Goal: Transaction & Acquisition: Purchase product/service

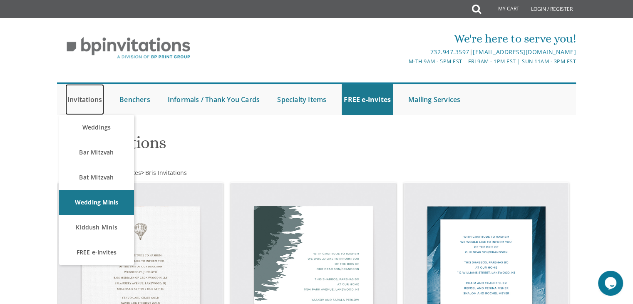
click at [88, 103] on link "Invitations" at bounding box center [84, 99] width 39 height 31
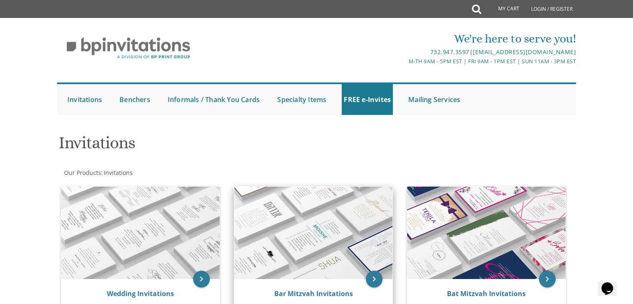
scroll to position [103, 0]
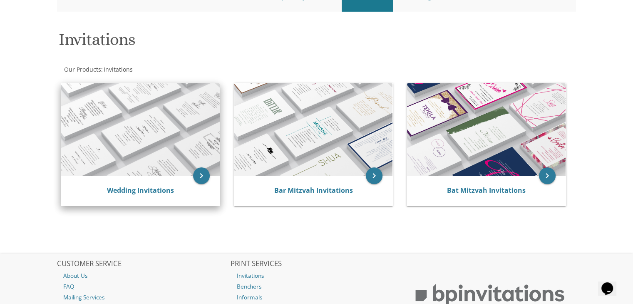
click at [188, 184] on div "Wedding Invitations" at bounding box center [140, 191] width 159 height 30
click at [196, 162] on img at bounding box center [140, 129] width 159 height 92
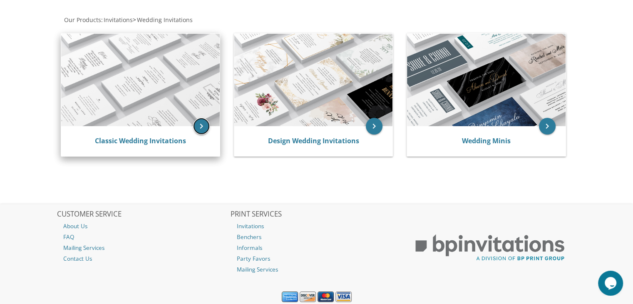
click at [198, 122] on icon "keyboard_arrow_right" at bounding box center [201, 126] width 17 height 17
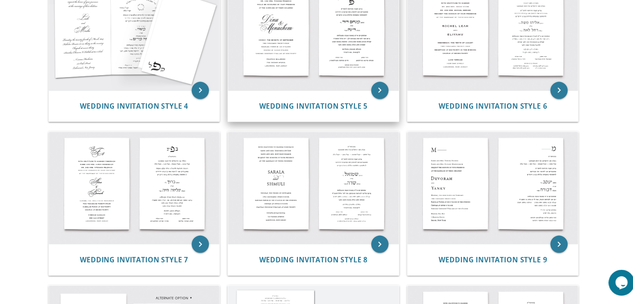
scroll to position [350, 0]
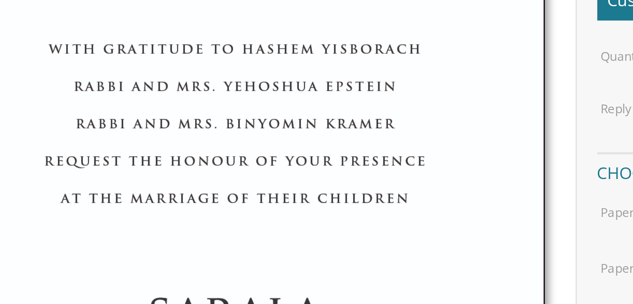
scroll to position [165, 0]
